Goal: Transaction & Acquisition: Purchase product/service

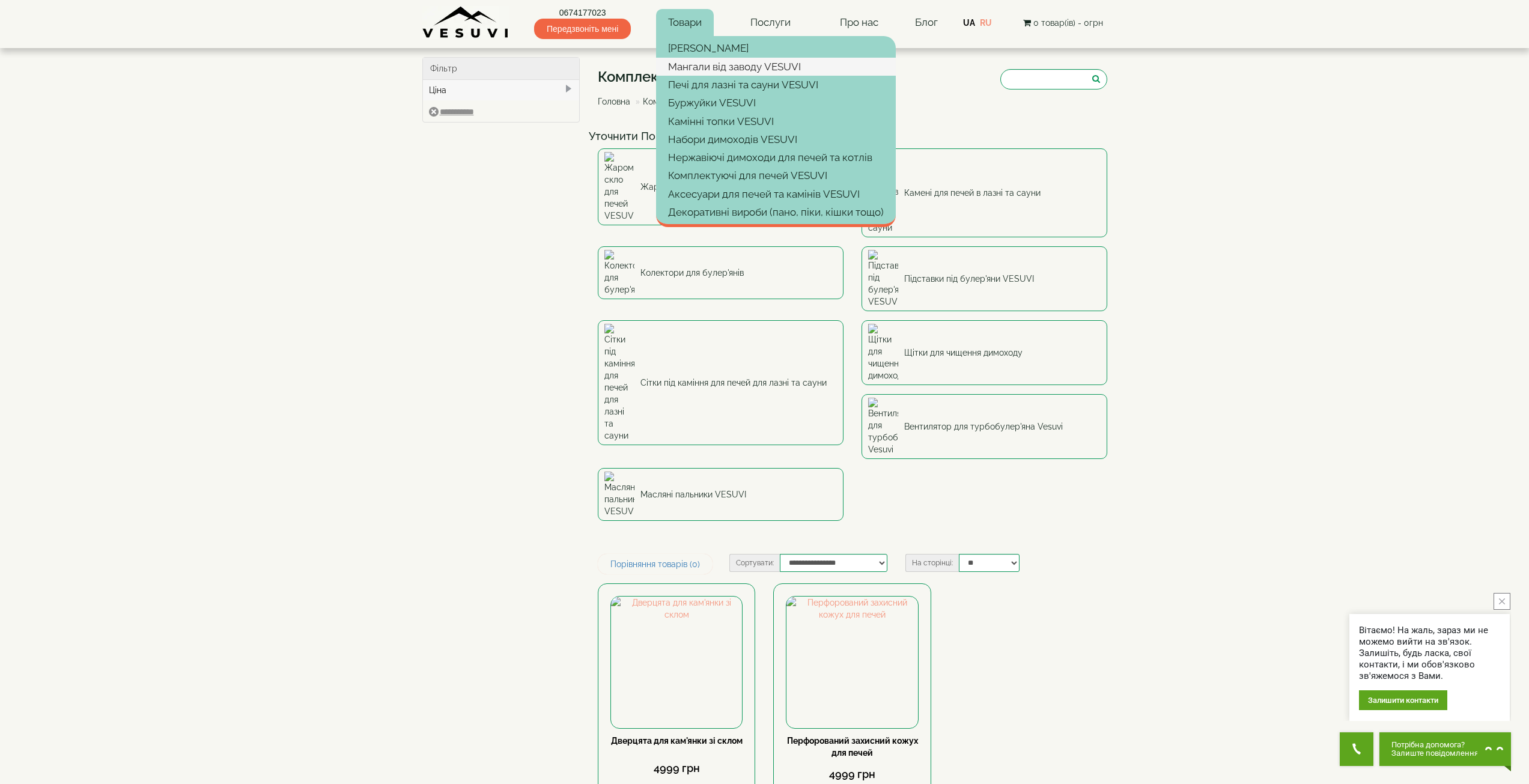
click at [763, 68] on link "Мангали від заводу VESUVI" at bounding box center [776, 67] width 240 height 18
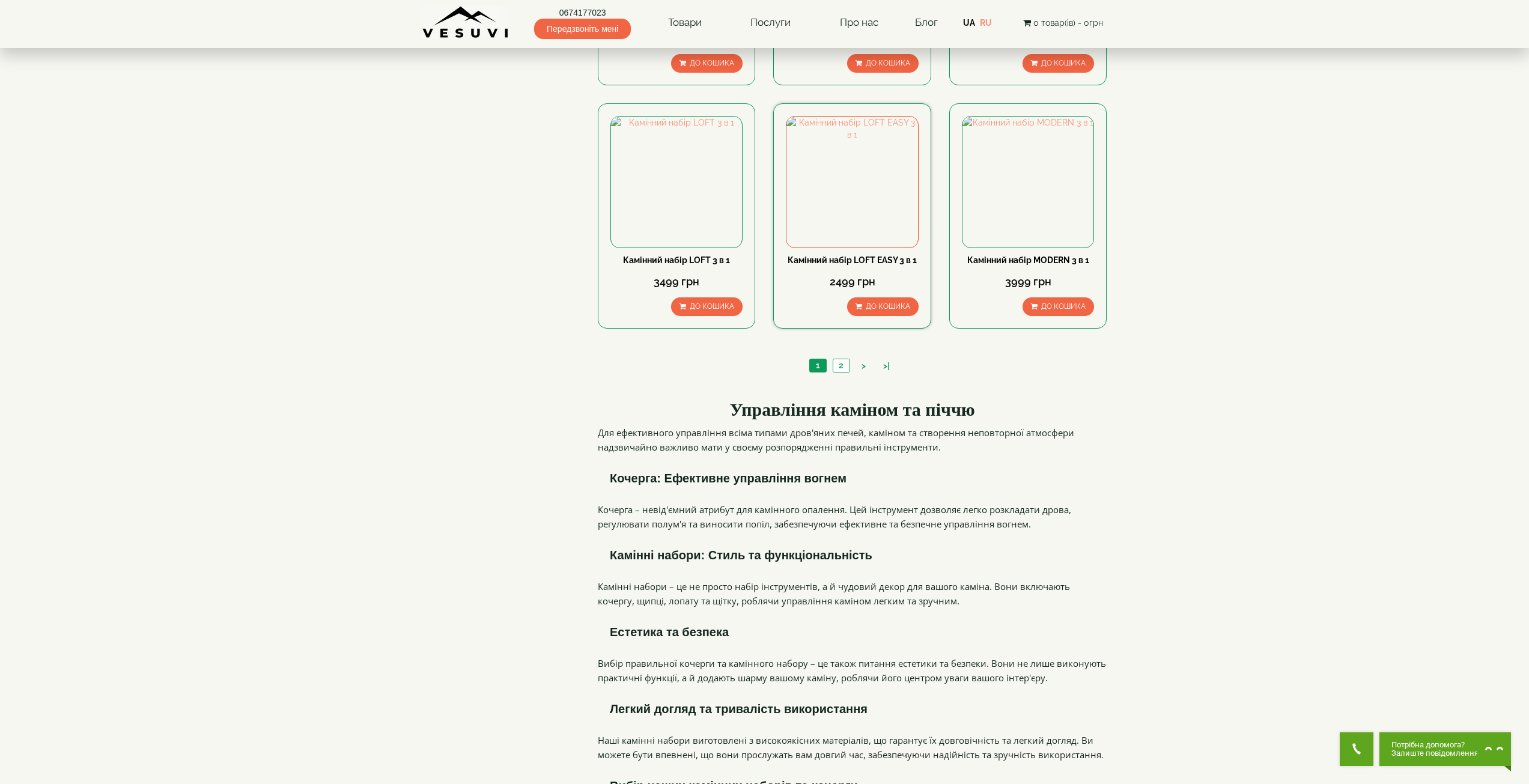
scroll to position [1141, 0]
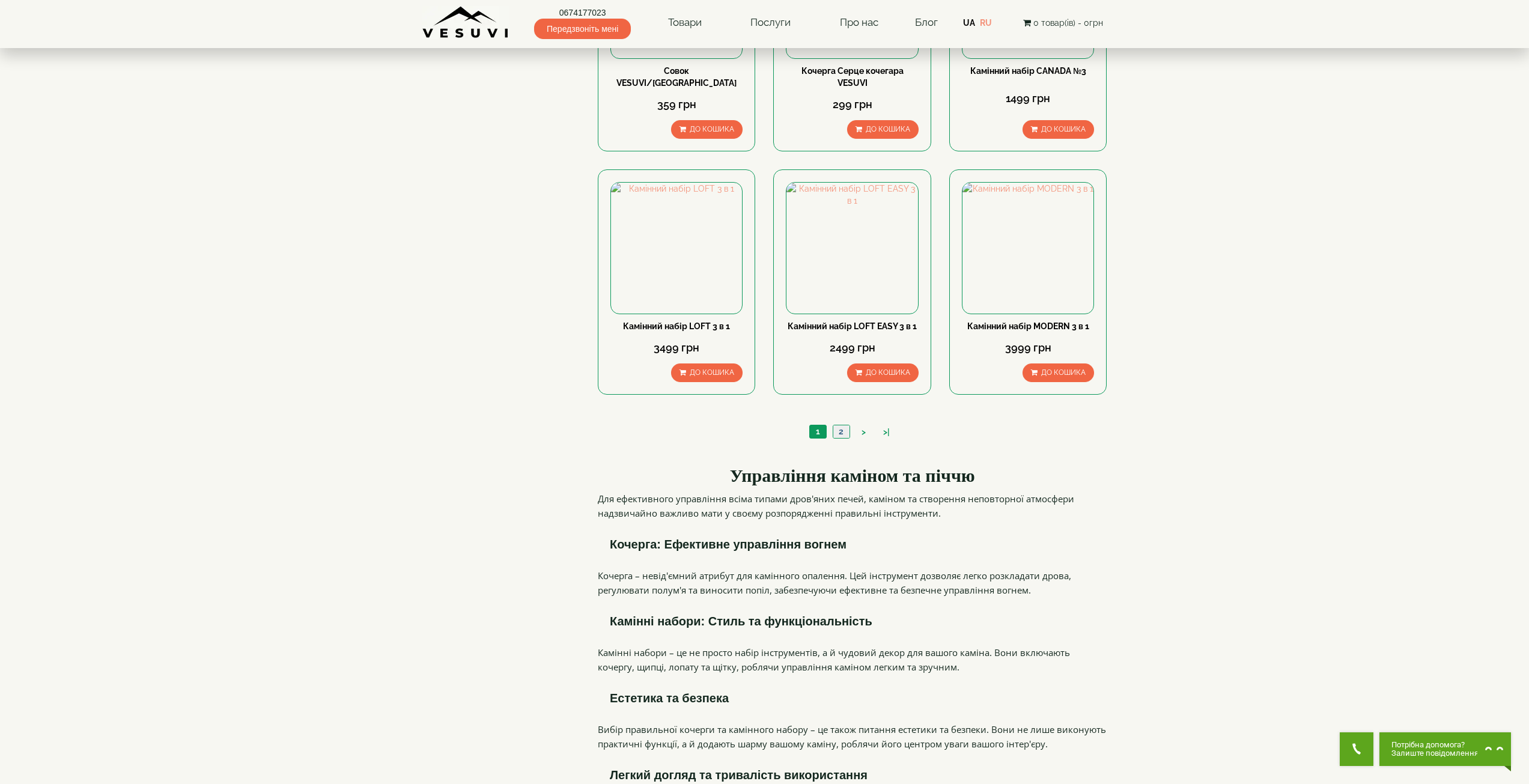
click at [844, 425] on link "2" at bounding box center [841, 431] width 17 height 13
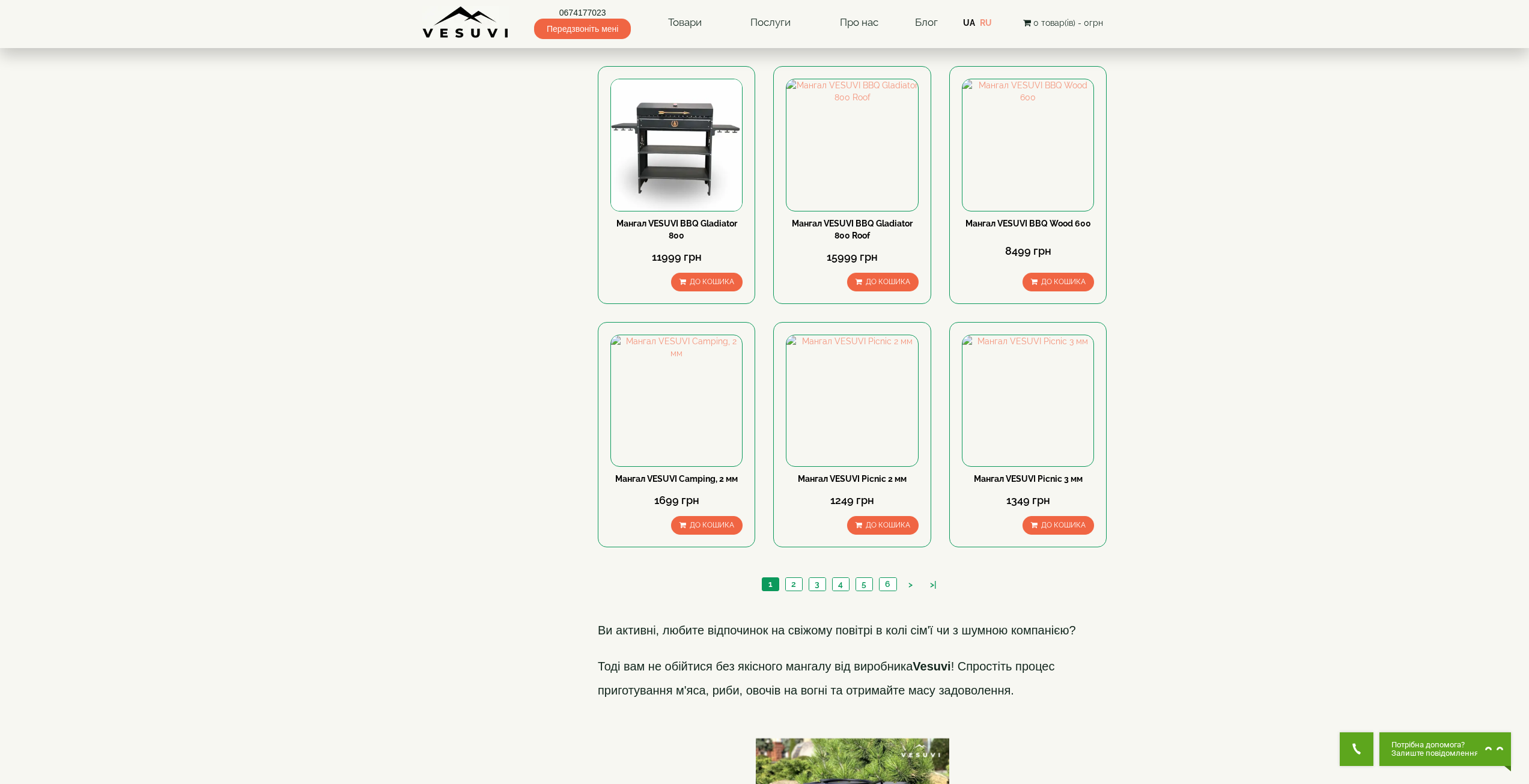
scroll to position [1441, 0]
